Goal: Task Accomplishment & Management: Manage account settings

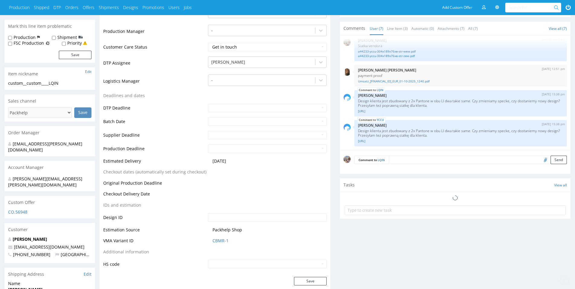
scroll to position [237, 0]
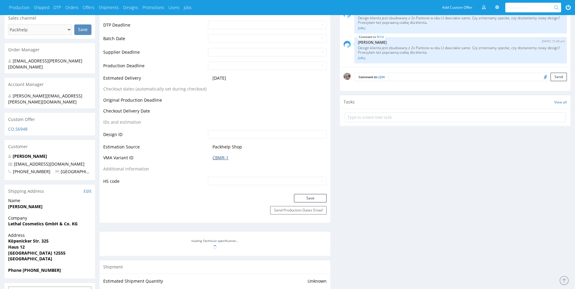
click at [213, 160] on link "CBMR-1" at bounding box center [220, 158] width 16 height 6
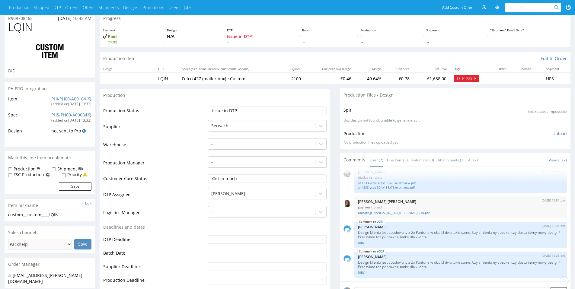
scroll to position [0, 0]
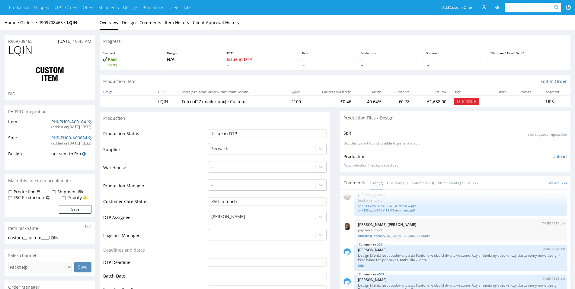
click at [67, 122] on link "PHI-PH00-A09164" at bounding box center [68, 122] width 35 height 6
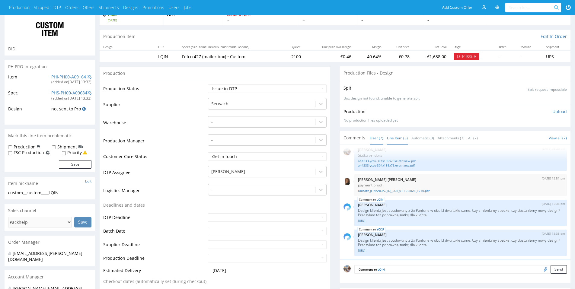
click at [403, 141] on link "Line Item (3)" at bounding box center [397, 138] width 21 height 13
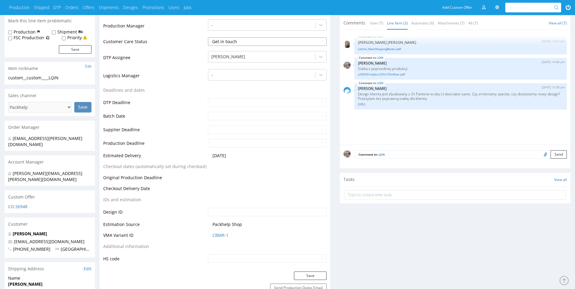
scroll to position [276, 0]
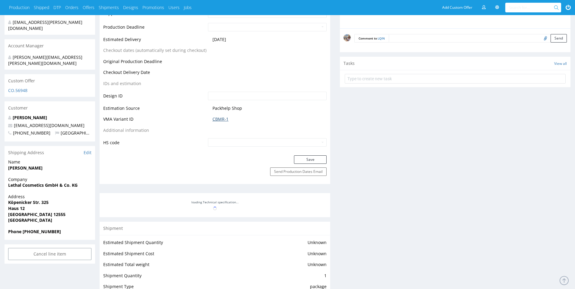
click at [222, 119] on link "CBMR-1" at bounding box center [220, 119] width 16 height 6
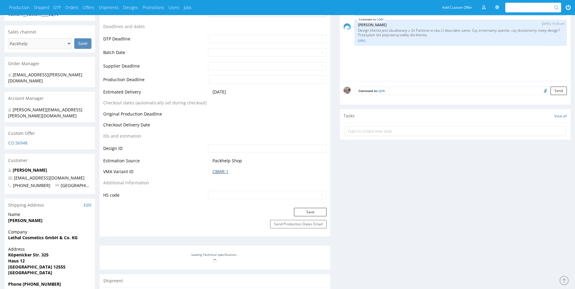
scroll to position [241, 0]
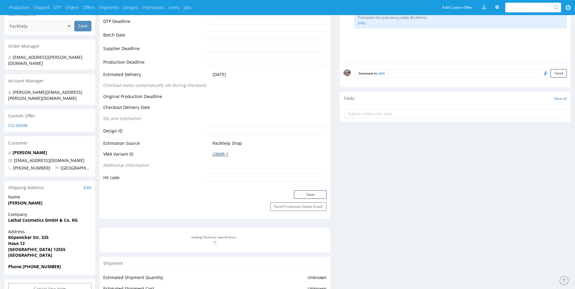
click at [217, 155] on link "CBMR-1" at bounding box center [220, 154] width 16 height 6
click at [526, 6] on input "text" at bounding box center [532, 8] width 46 height 10
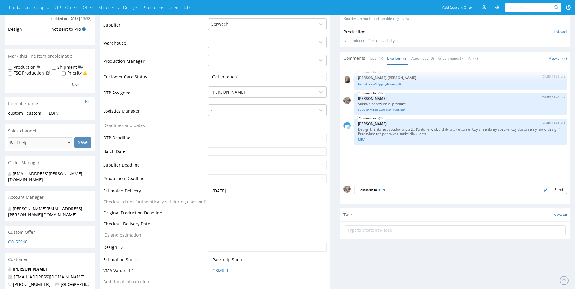
scroll to position [0, 0]
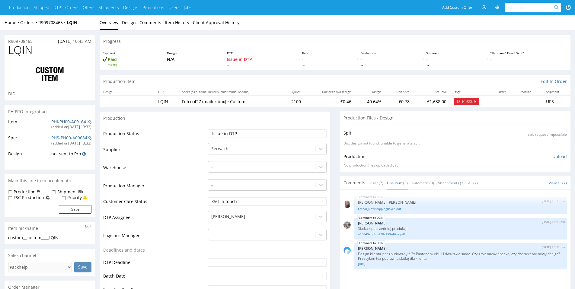
click at [67, 120] on link "PHI-PH00-A09164" at bounding box center [68, 122] width 35 height 6
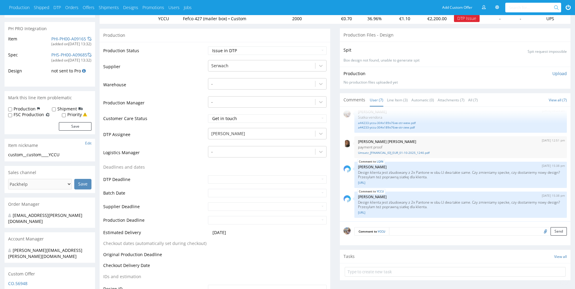
scroll to position [198, 0]
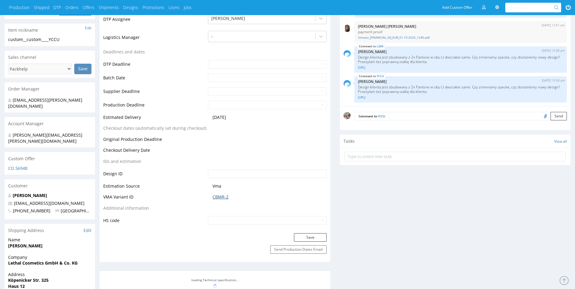
click at [220, 196] on link "CBMR-2" at bounding box center [220, 197] width 16 height 6
click at [383, 68] on link "[URL]" at bounding box center [460, 67] width 205 height 5
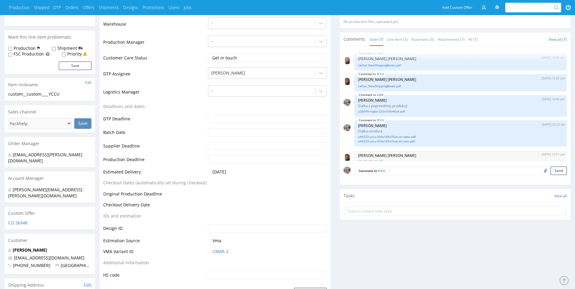
scroll to position [115, 0]
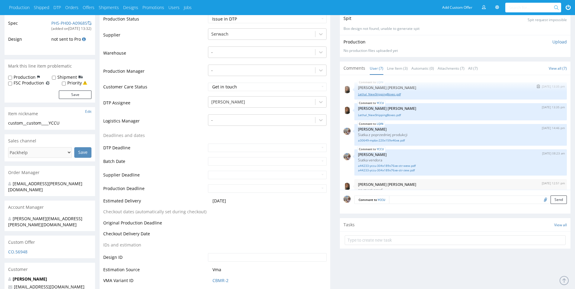
click at [387, 94] on link "Lethal_NewShippingBoxes.pdf" at bounding box center [460, 94] width 205 height 5
click at [397, 66] on link "Line Item (3)" at bounding box center [397, 68] width 21 height 13
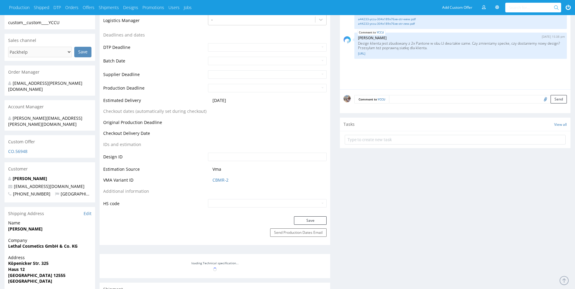
scroll to position [217, 0]
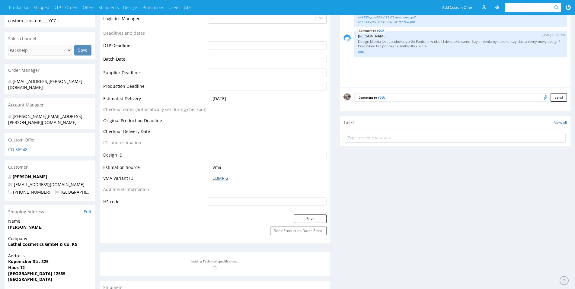
click at [220, 178] on link "CBMR-2" at bounding box center [220, 178] width 16 height 6
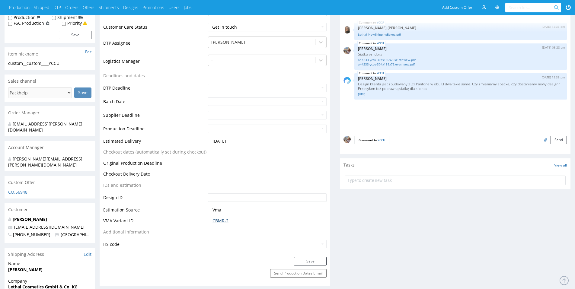
scroll to position [186, 0]
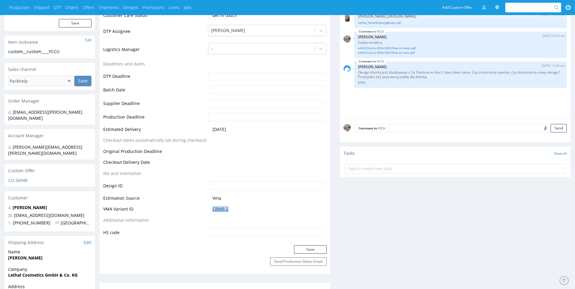
drag, startPoint x: 234, startPoint y: 208, endPoint x: 210, endPoint y: 209, distance: 23.5
click at [212, 209] on span "CBMR-2" at bounding box center [269, 209] width 114 height 6
copy link "CBMR-2"
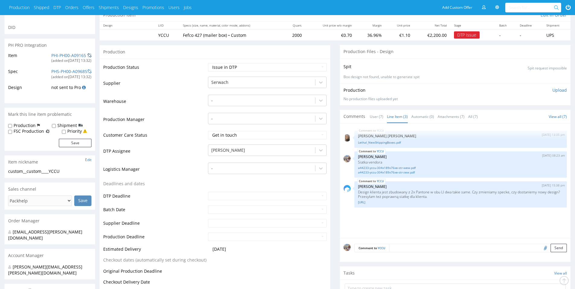
scroll to position [0, 0]
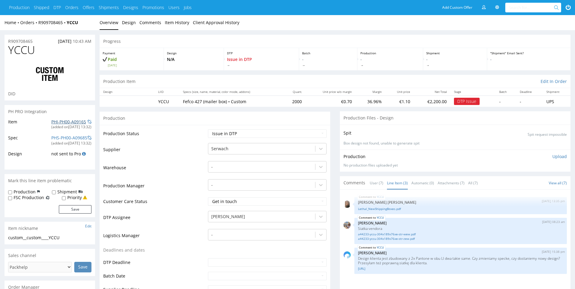
click at [74, 122] on link "PHI-PH00-A09165" at bounding box center [68, 122] width 35 height 6
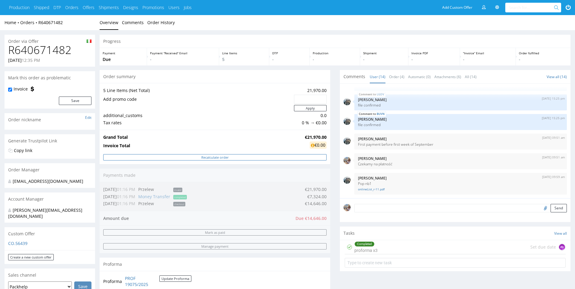
scroll to position [204, 0]
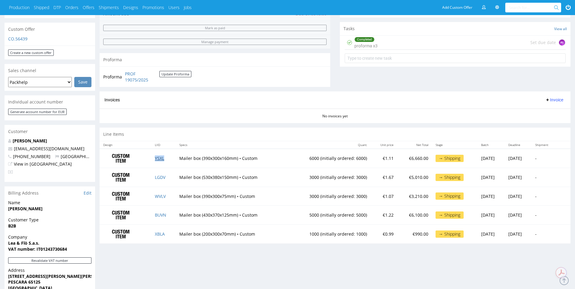
click at [158, 158] on link "YSXL" at bounding box center [159, 158] width 9 height 6
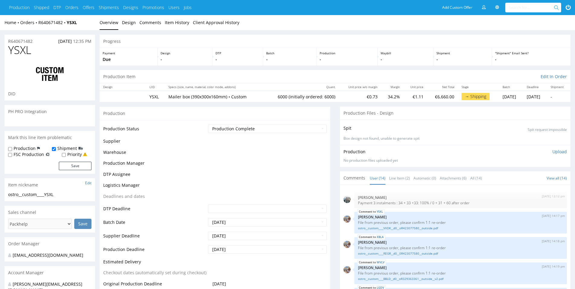
scroll to position [201, 0]
